Goal: Information Seeking & Learning: Find specific fact

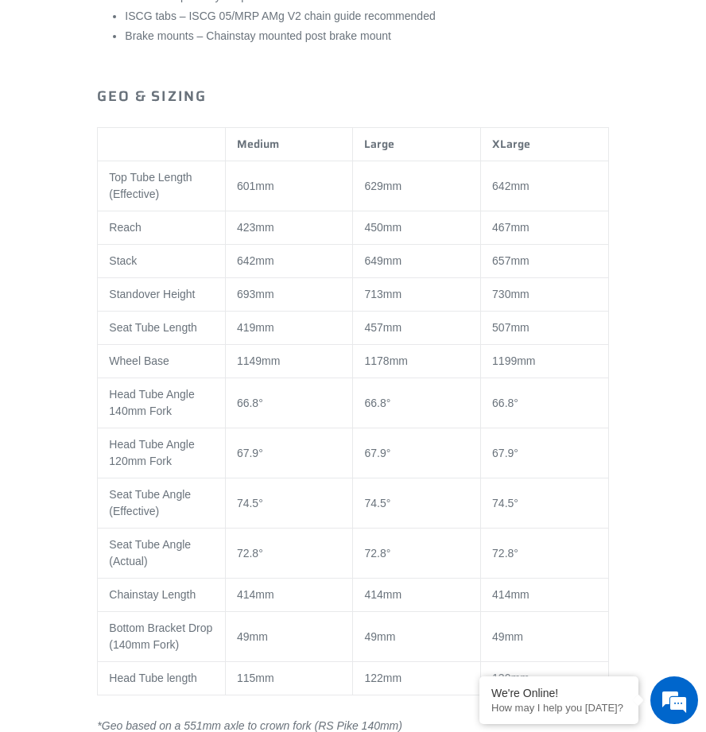
scroll to position [1271, 0]
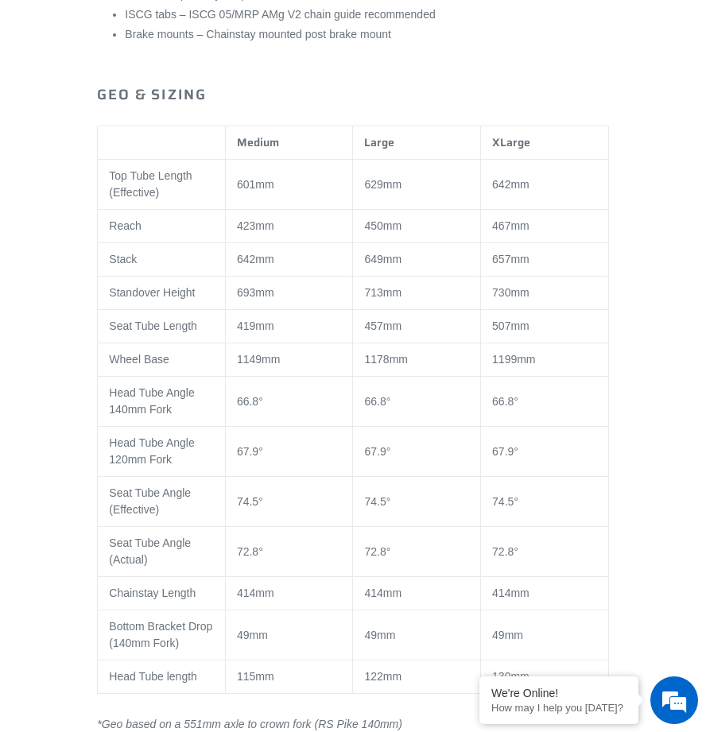
click at [375, 160] on td "629mm" at bounding box center [417, 185] width 128 height 50
click at [377, 343] on td "1178mm" at bounding box center [417, 359] width 128 height 33
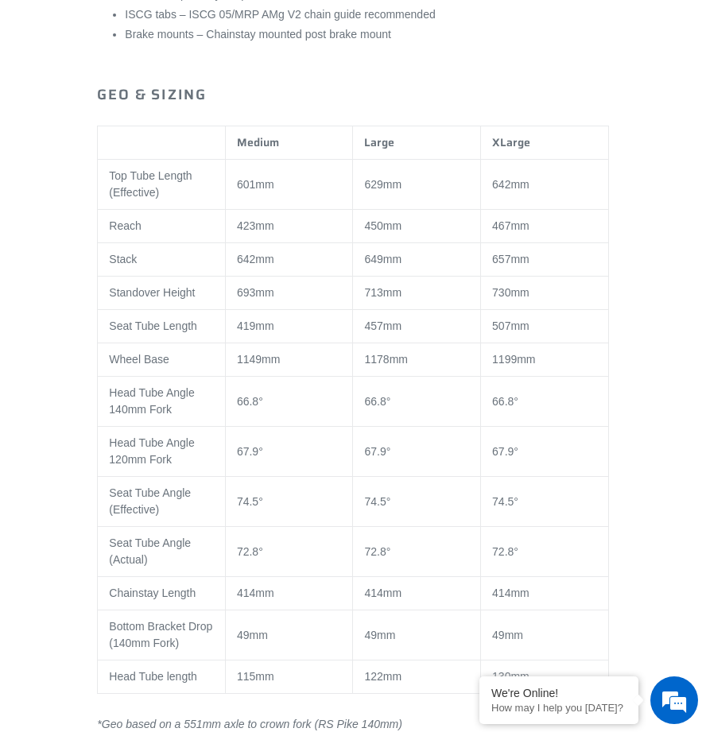
click at [370, 577] on td "414mm" at bounding box center [417, 593] width 128 height 33
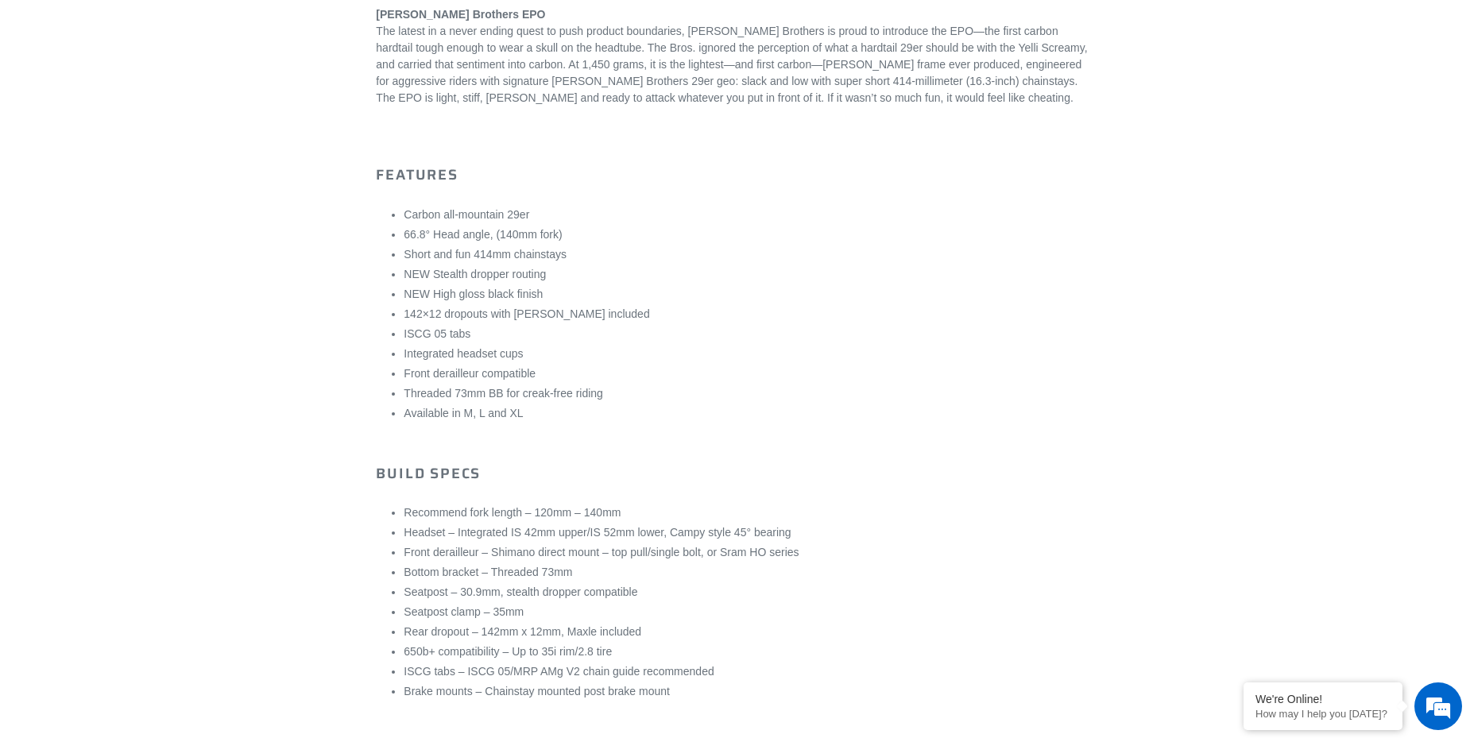
scroll to position [355, 0]
